Goal: Find contact information: Find contact information

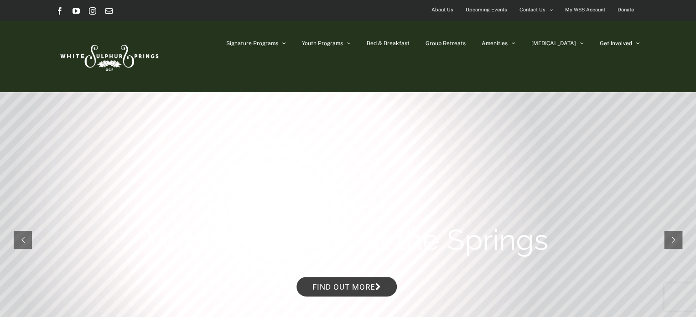
click at [452, 10] on span "About Us" at bounding box center [442, 9] width 22 height 13
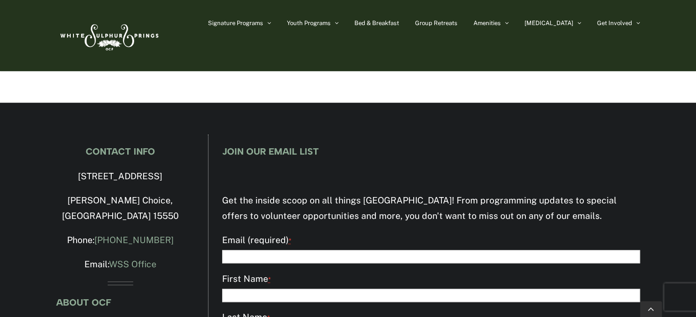
scroll to position [2033, 0]
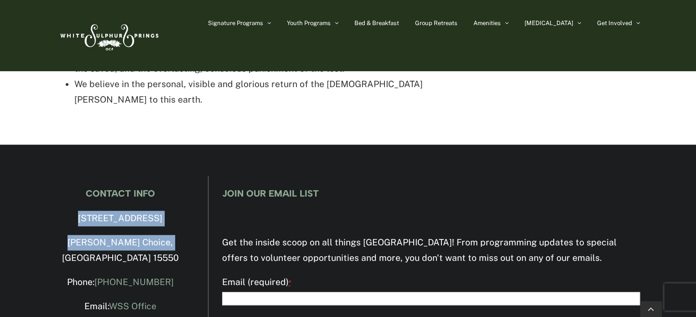
drag, startPoint x: 68, startPoint y: 142, endPoint x: 174, endPoint y: 160, distance: 107.7
copy div "[STREET_ADDRESS][PERSON_NAME]"
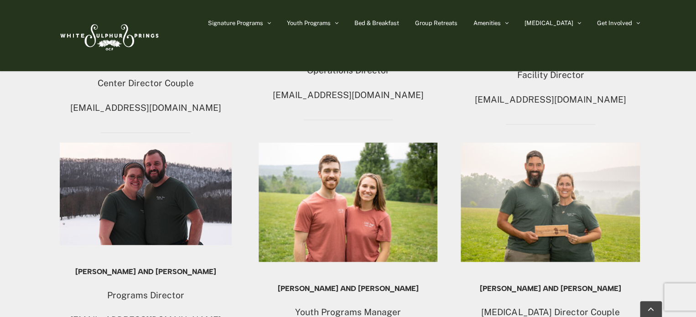
scroll to position [710, 0]
